Goal: Task Accomplishment & Management: Use online tool/utility

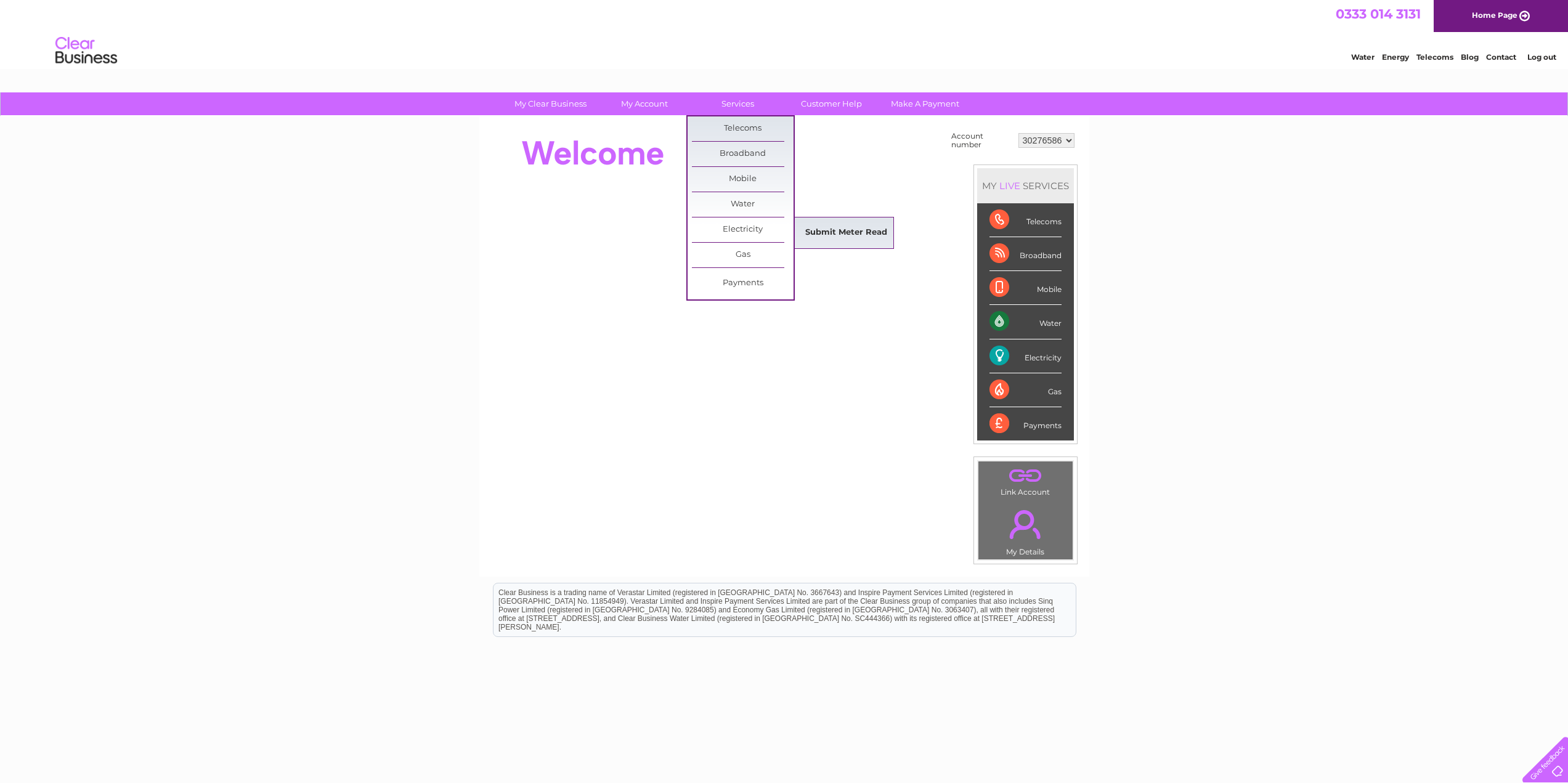
click at [826, 231] on link "Submit Meter Read" at bounding box center [846, 232] width 102 height 24
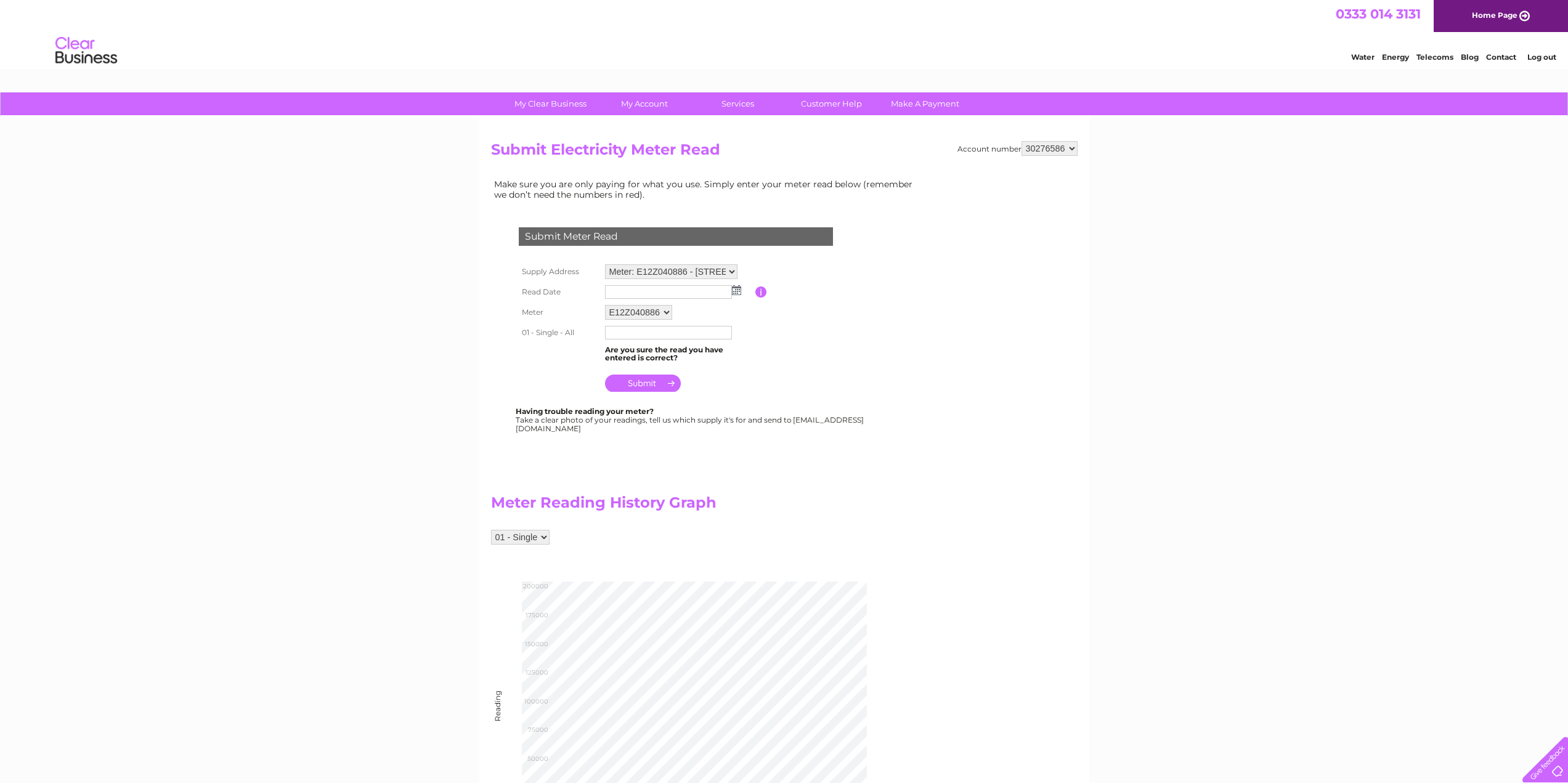
click at [736, 289] on img at bounding box center [736, 290] width 9 height 10
click at [731, 271] on select "Meter: E12Z040886 - [STREET_ADDRESS][PERSON_NAME]" at bounding box center [671, 272] width 133 height 15
click at [796, 321] on table "Supply Address Meter: E12Z040886 - [STREET_ADDRESS][PERSON_NAME] Read Date Plea…" at bounding box center [691, 328] width 350 height 135
click at [650, 130] on link "Bills and Payments" at bounding box center [649, 129] width 102 height 24
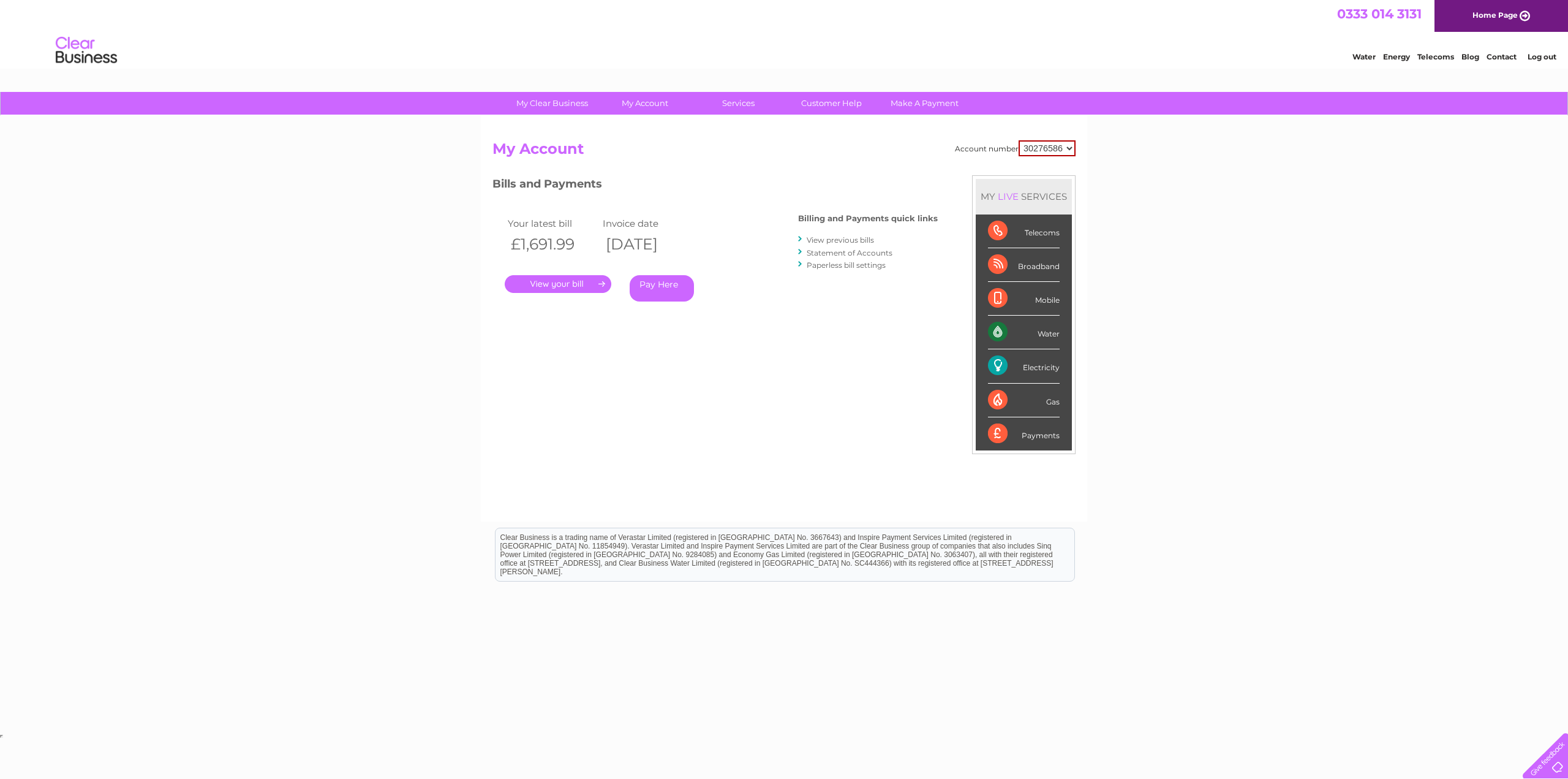
click at [561, 287] on link "." at bounding box center [558, 283] width 107 height 18
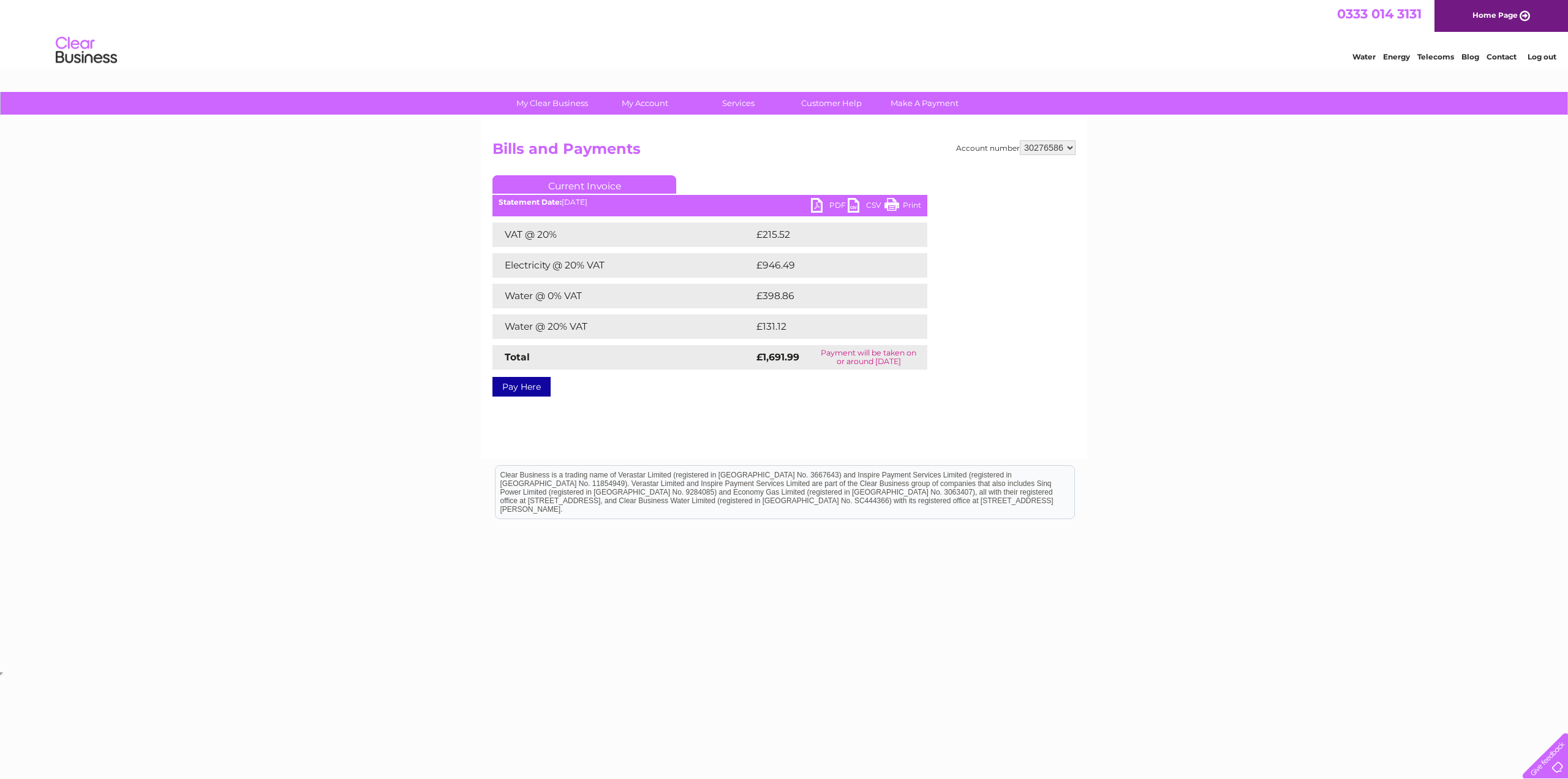
click at [824, 205] on link "PDF" at bounding box center [830, 206] width 37 height 18
click at [355, 267] on div "My Clear Business Login Details My Details My Preferences Link Account My Accou…" at bounding box center [784, 380] width 1568 height 577
click at [1175, 426] on div "My Clear Business Login Details My Details My Preferences Link Account My Accou…" at bounding box center [784, 380] width 1568 height 577
click at [368, 457] on div "My Clear Business Login Details My Details My Preferences Link Account My Accou…" at bounding box center [784, 380] width 1568 height 577
